Goal: Find specific page/section: Find specific page/section

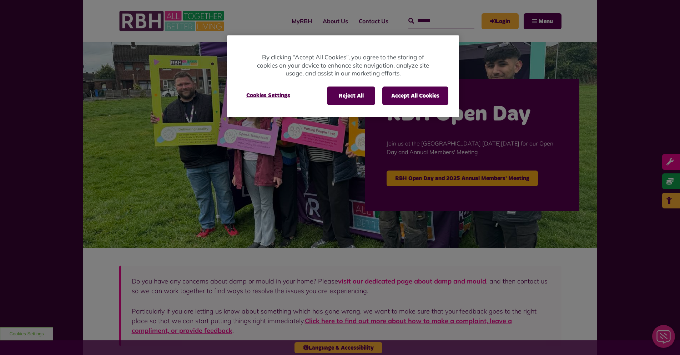
click at [417, 105] on div "Reject All Accept All Cookies Cookies Settings" at bounding box center [343, 99] width 232 height 36
click at [419, 98] on button "Accept All Cookies" at bounding box center [415, 95] width 66 height 19
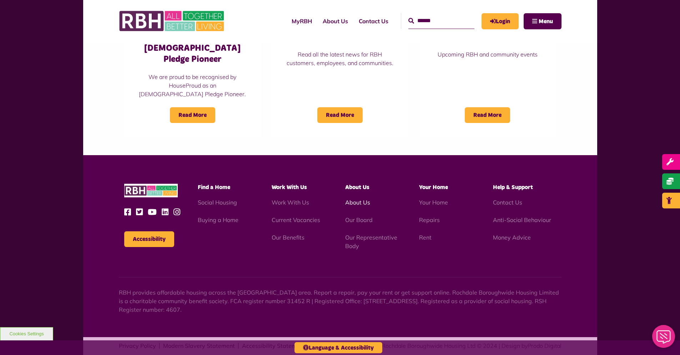
scroll to position [608, 0]
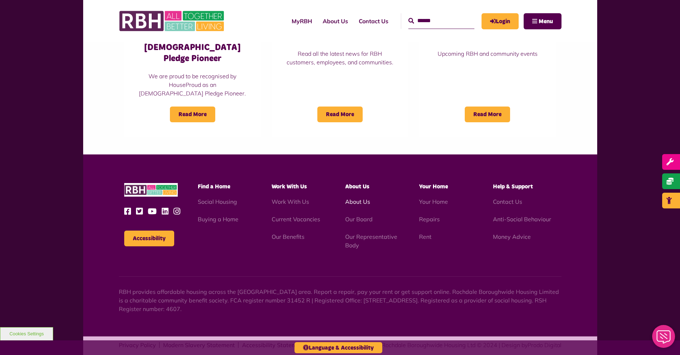
click at [359, 198] on link "About Us" at bounding box center [357, 201] width 25 height 7
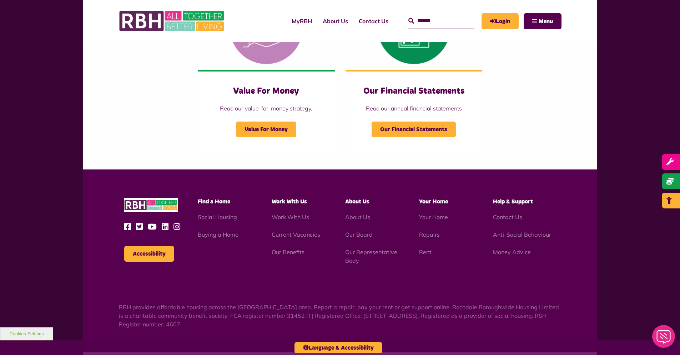
scroll to position [764, 0]
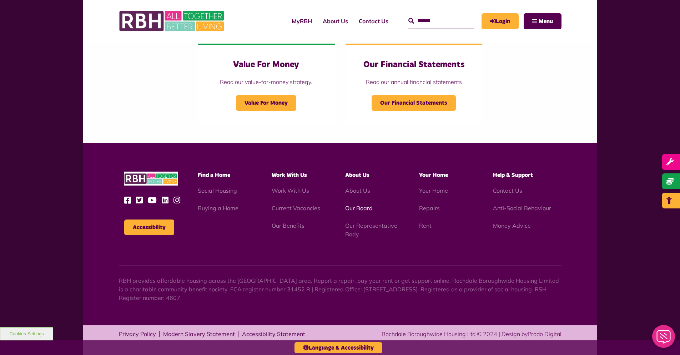
click at [365, 206] on link "Our Board" at bounding box center [358, 207] width 27 height 7
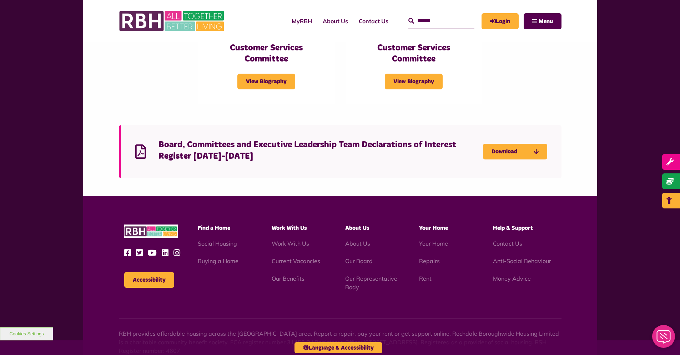
scroll to position [1750, 0]
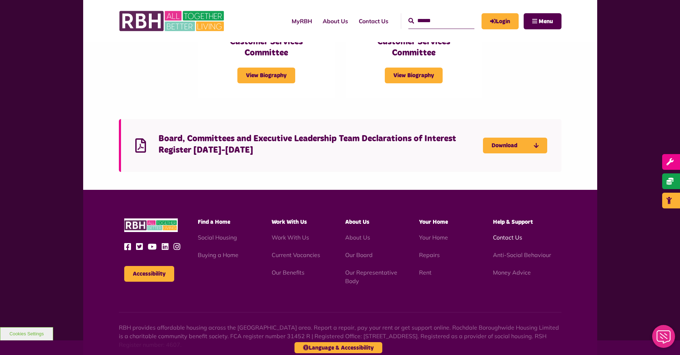
click at [510, 234] on link "Contact Us" at bounding box center [507, 237] width 29 height 7
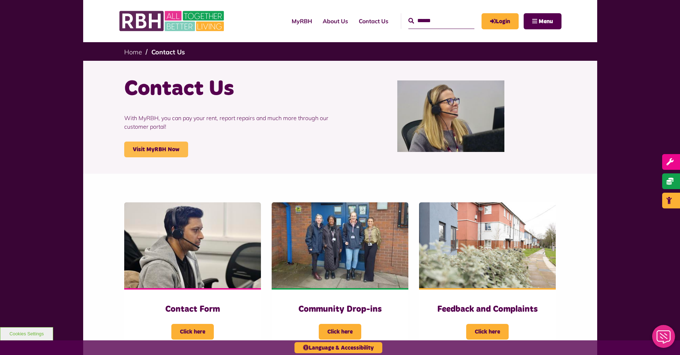
click at [161, 146] on link "Visit MyRBH Now" at bounding box center [156, 149] width 64 height 16
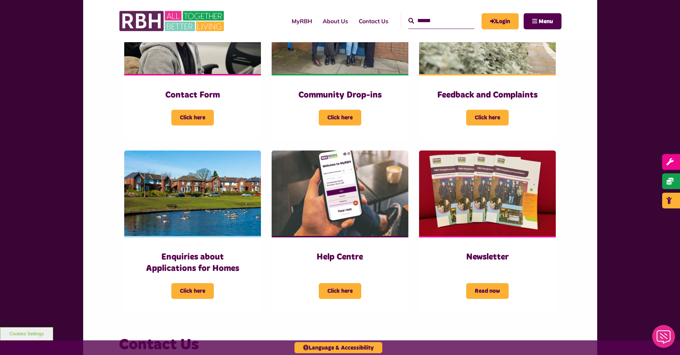
scroll to position [214, 0]
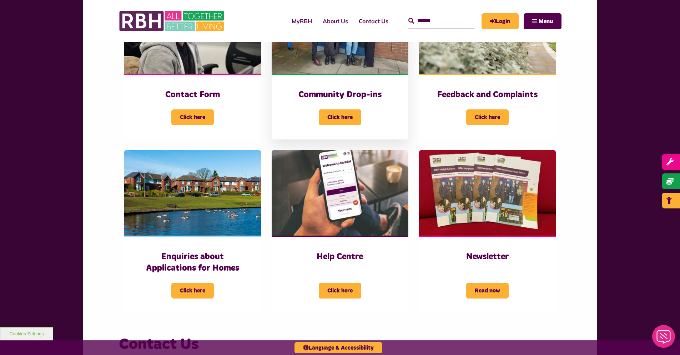
click at [365, 117] on div "Click here" at bounding box center [340, 112] width 108 height 25
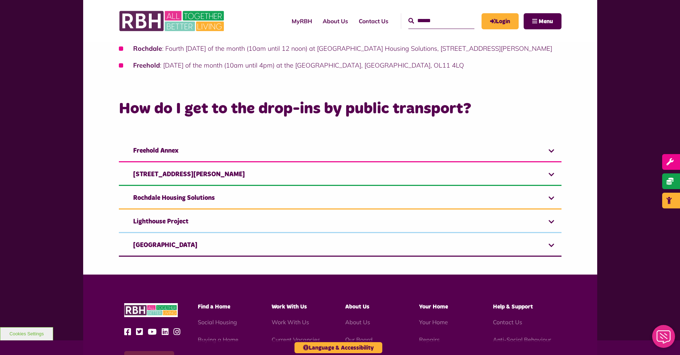
scroll to position [321, 0]
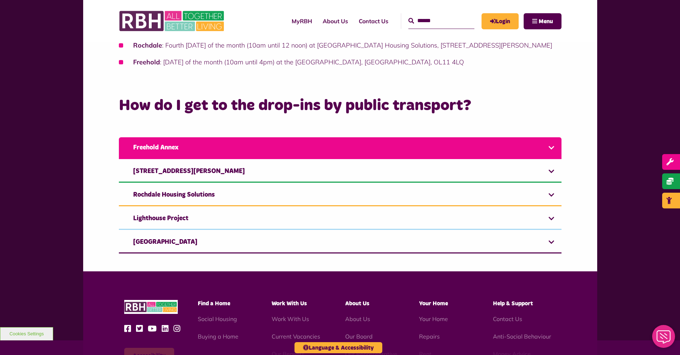
click at [312, 143] on link "Freehold Annex" at bounding box center [340, 148] width 443 height 22
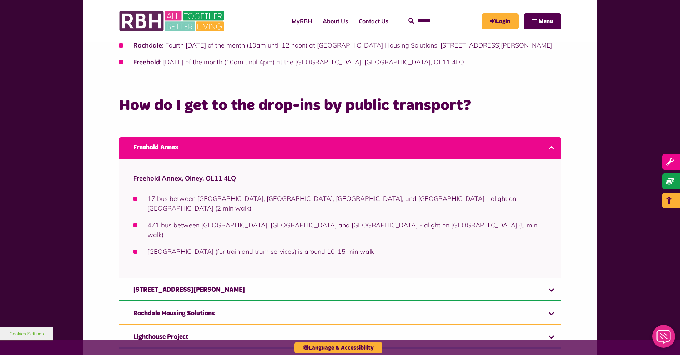
click at [311, 143] on link "Freehold Annex" at bounding box center [340, 148] width 443 height 22
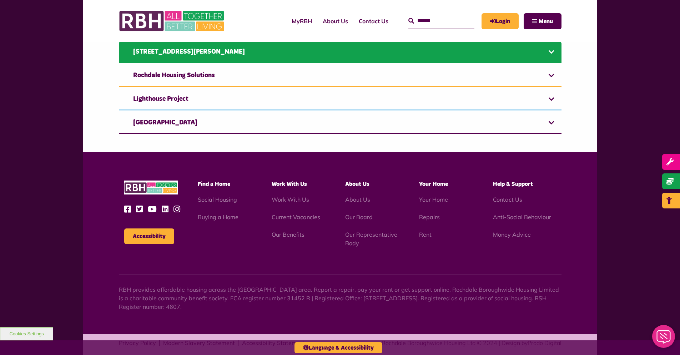
scroll to position [450, 0]
